Goal: Find specific page/section: Find specific page/section

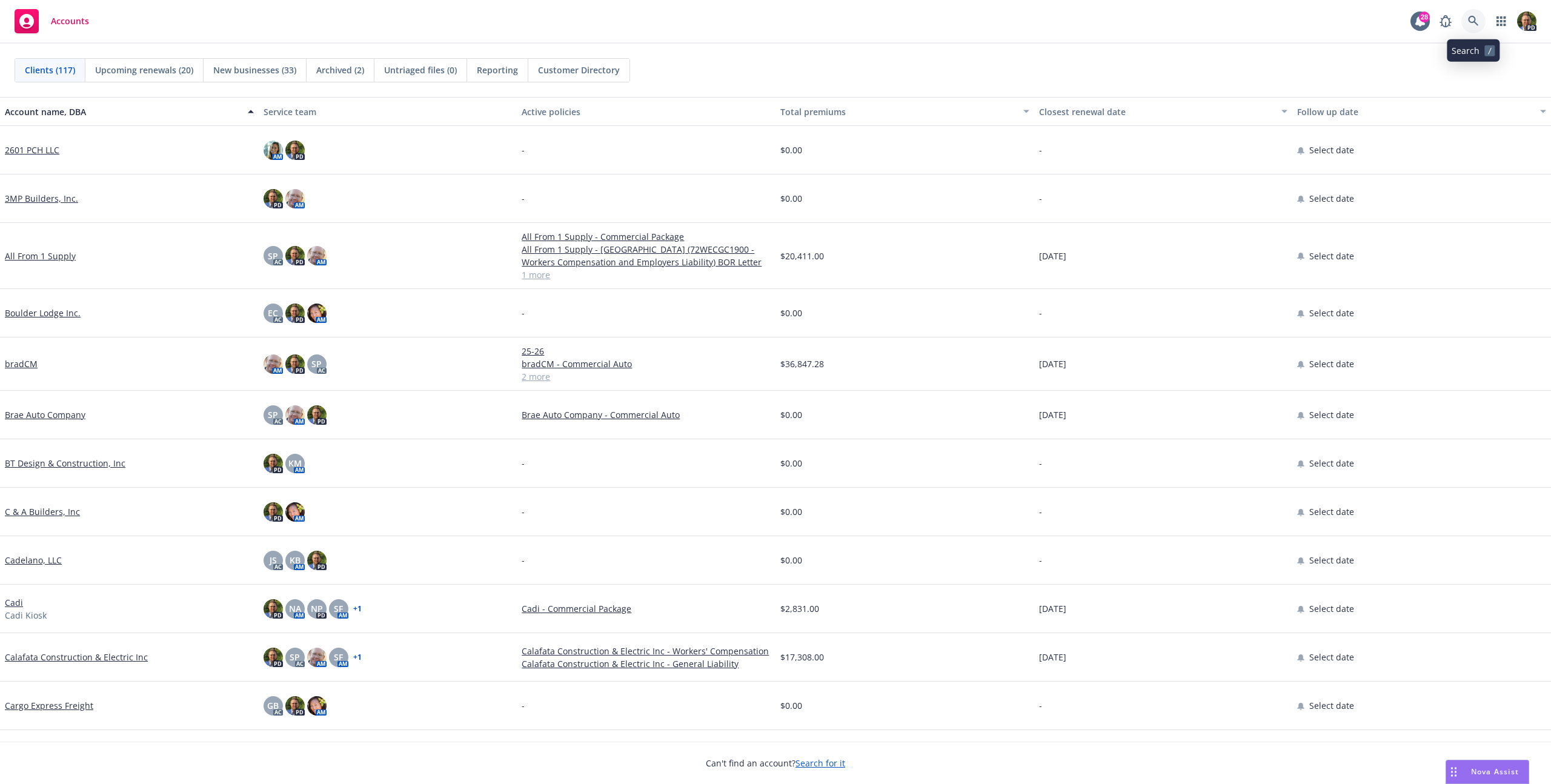
click at [1472, 21] on icon at bounding box center [1473, 21] width 10 height 10
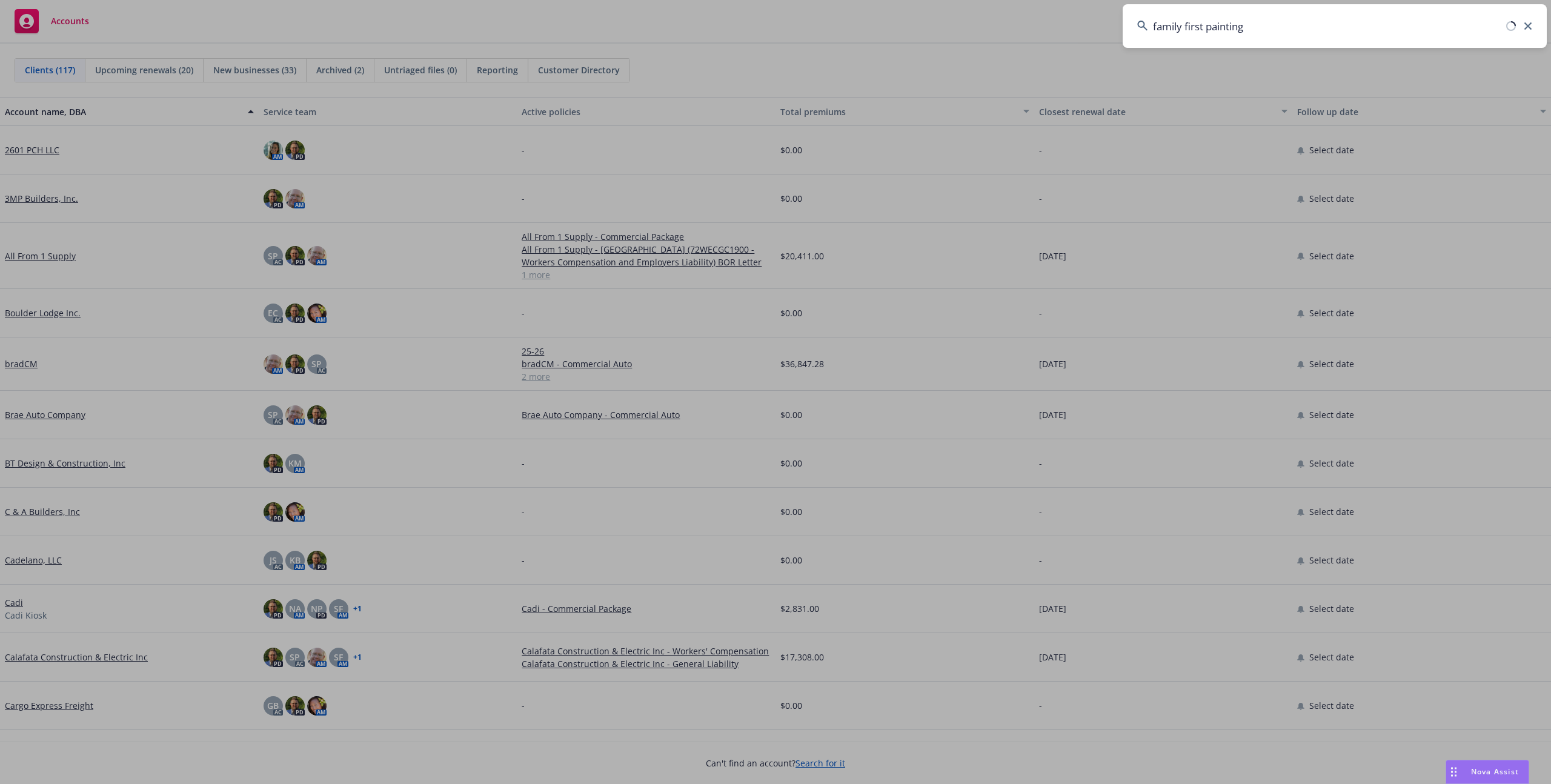
type input "family first painting"
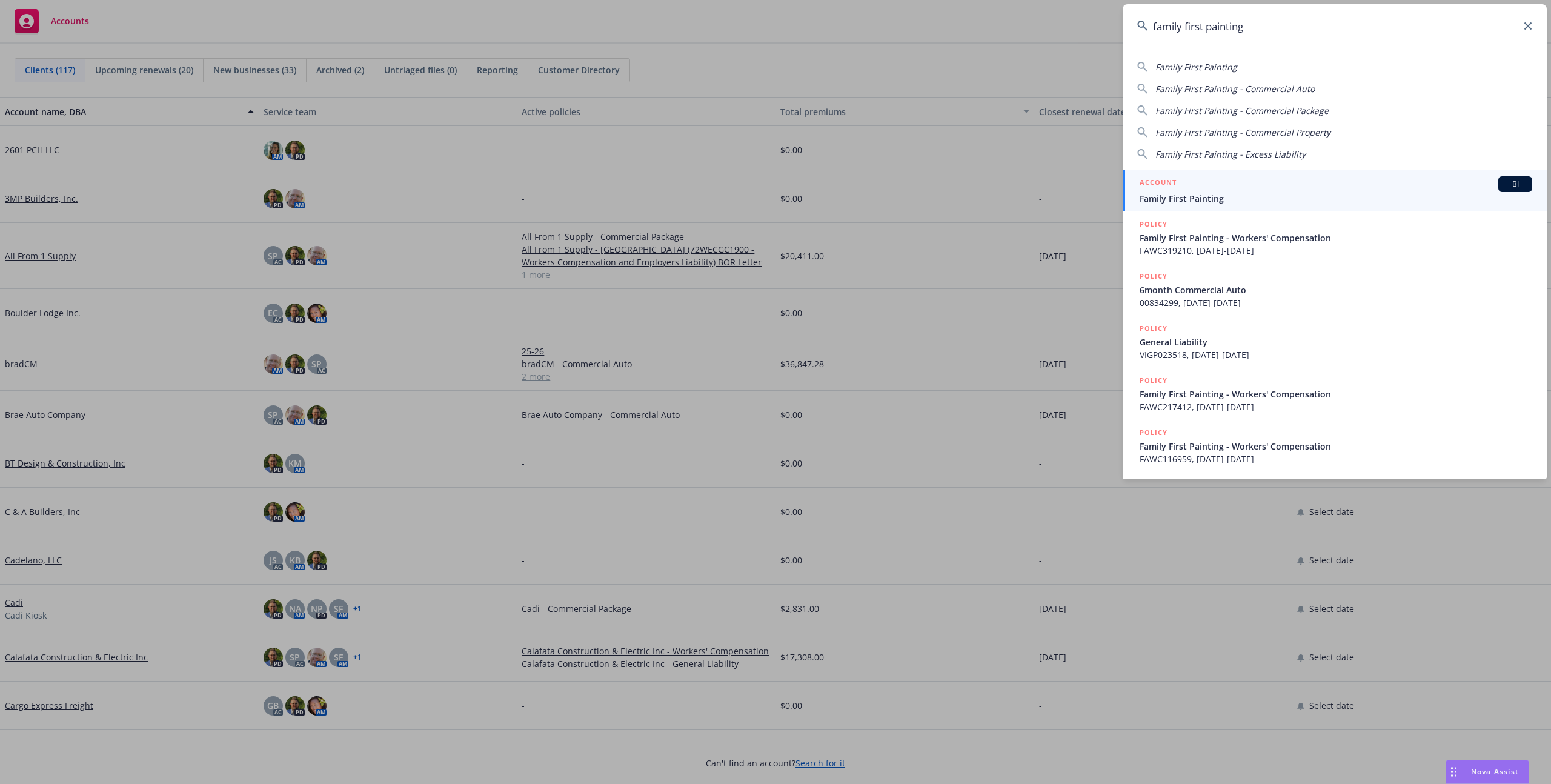
click at [1201, 181] on div "ACCOUNT BI" at bounding box center [1336, 184] width 393 height 16
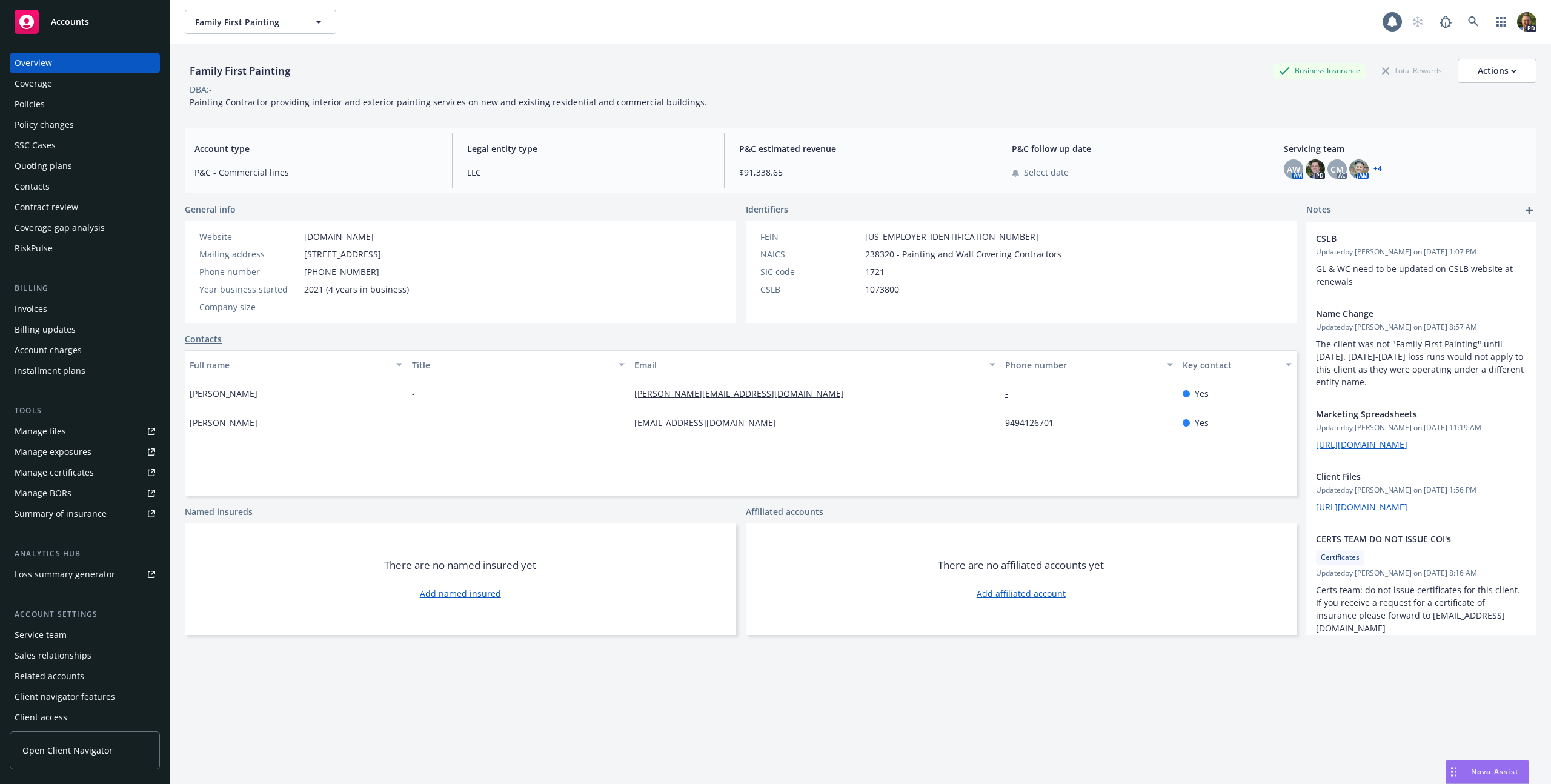
click at [26, 112] on div "Policies" at bounding box center [29, 104] width 30 height 19
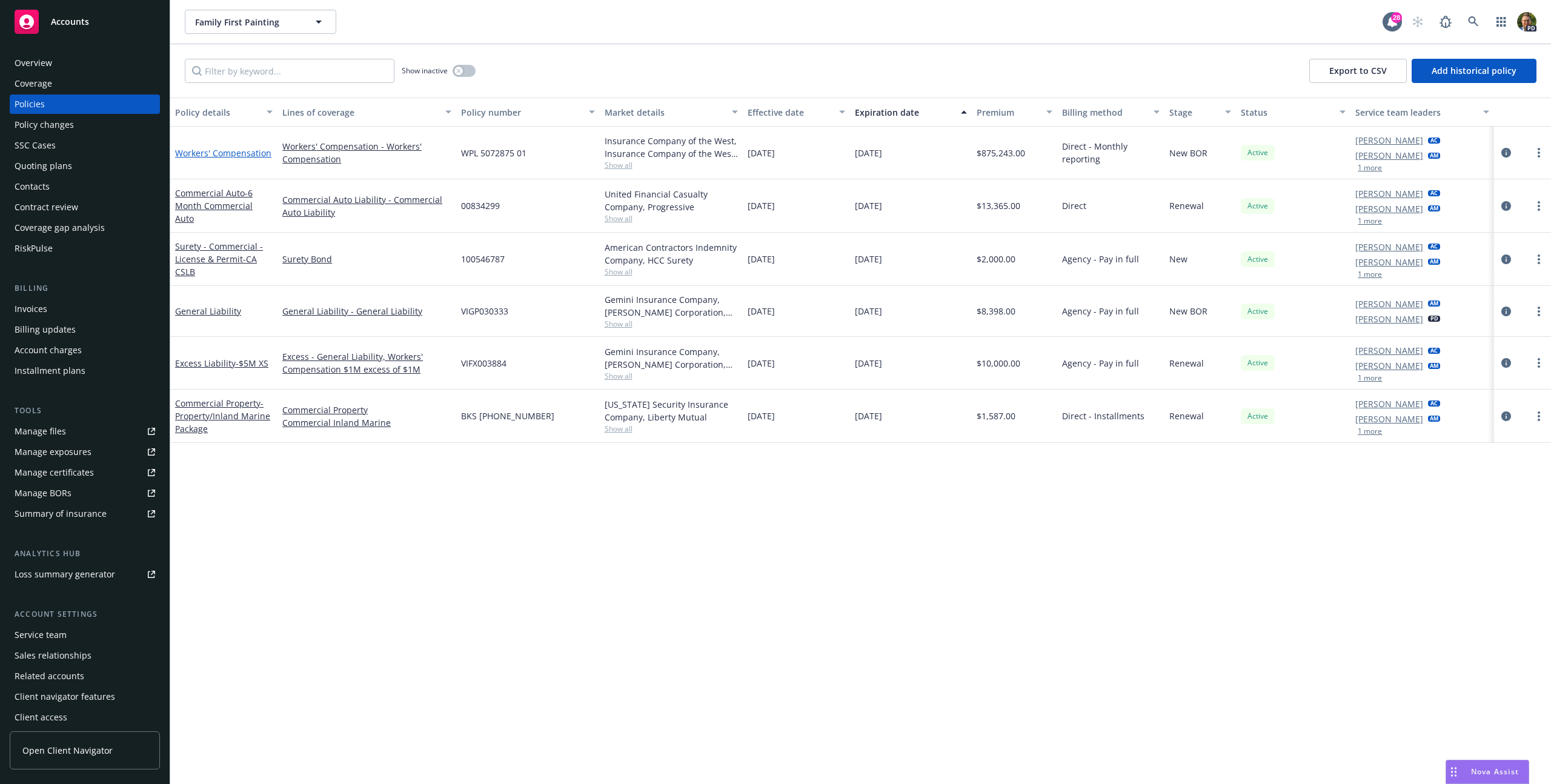
click at [227, 153] on link "Workers' Compensation" at bounding box center [223, 153] width 97 height 11
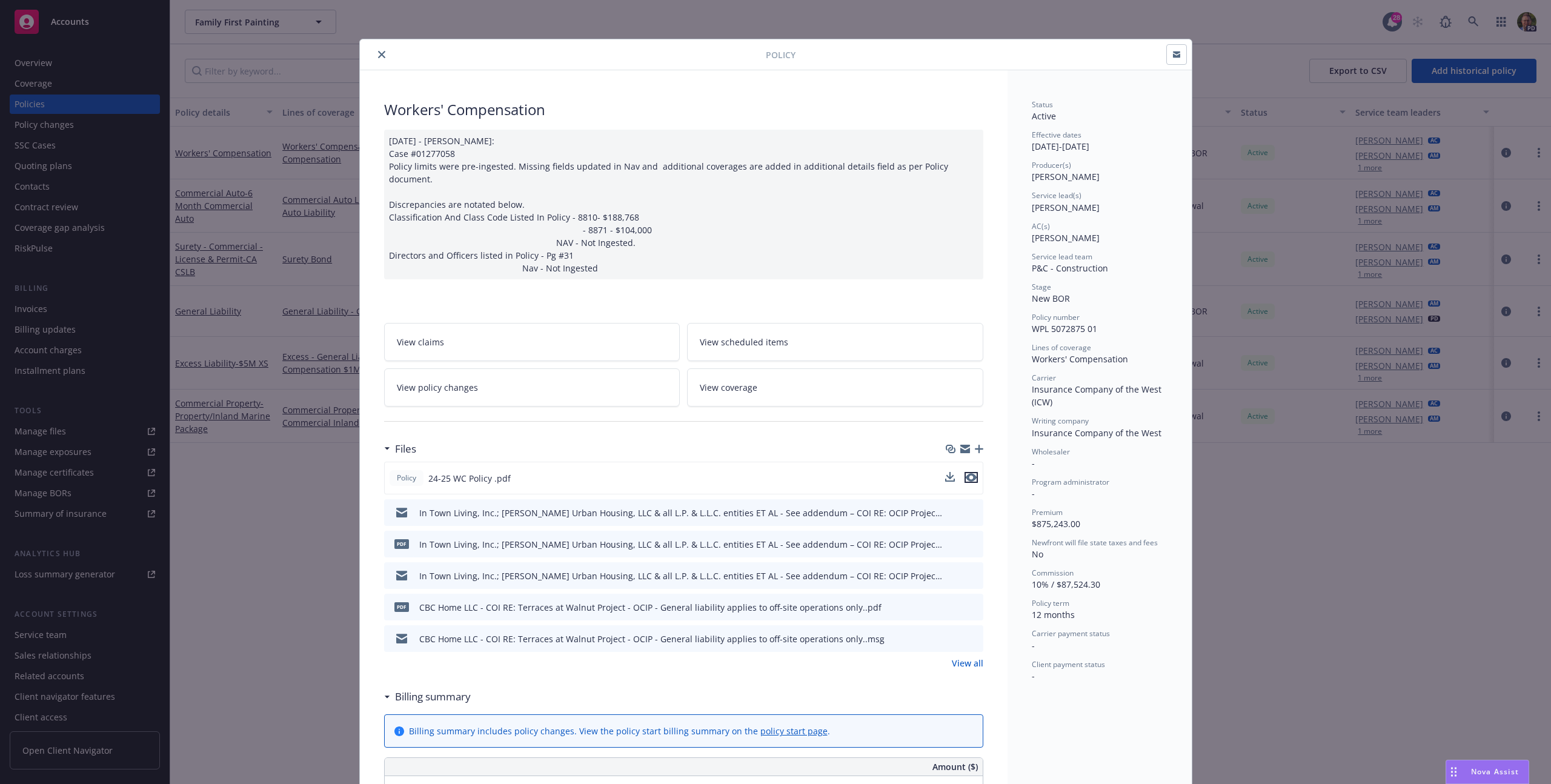
click at [966, 481] on icon "preview file" at bounding box center [971, 477] width 11 height 9
click at [374, 54] on button "close" at bounding box center [381, 54] width 14 height 14
